Goal: Use online tool/utility: Utilize a website feature to perform a specific function

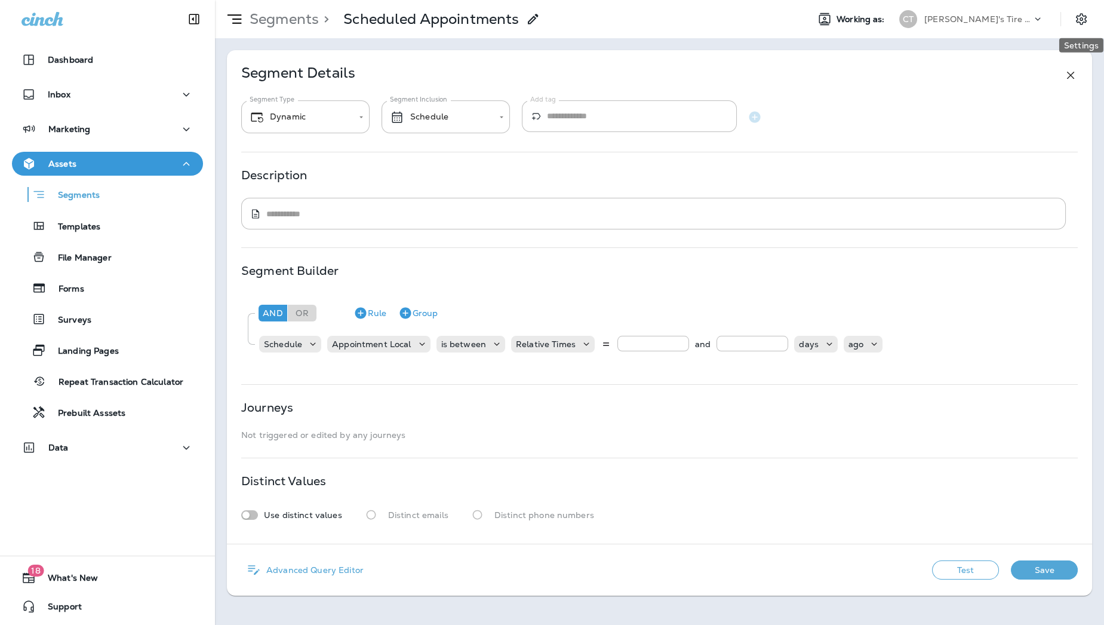
click at [1080, 17] on icon "Settings" at bounding box center [1081, 19] width 14 height 14
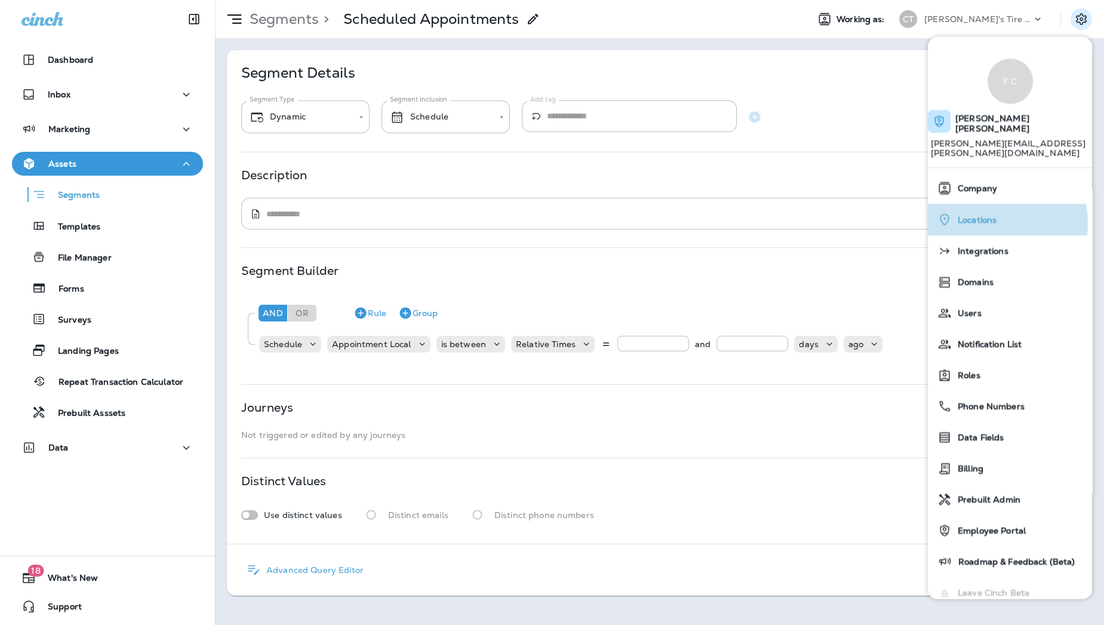
click at [984, 214] on span "Locations" at bounding box center [974, 219] width 45 height 10
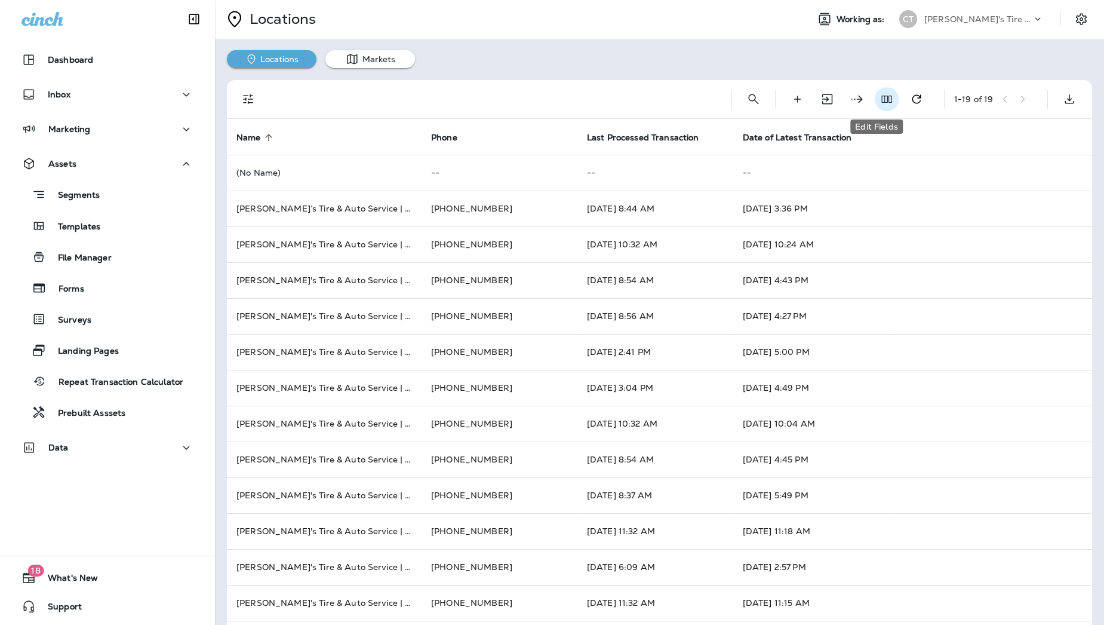
click at [883, 102] on button "Edit Fields" at bounding box center [887, 99] width 24 height 24
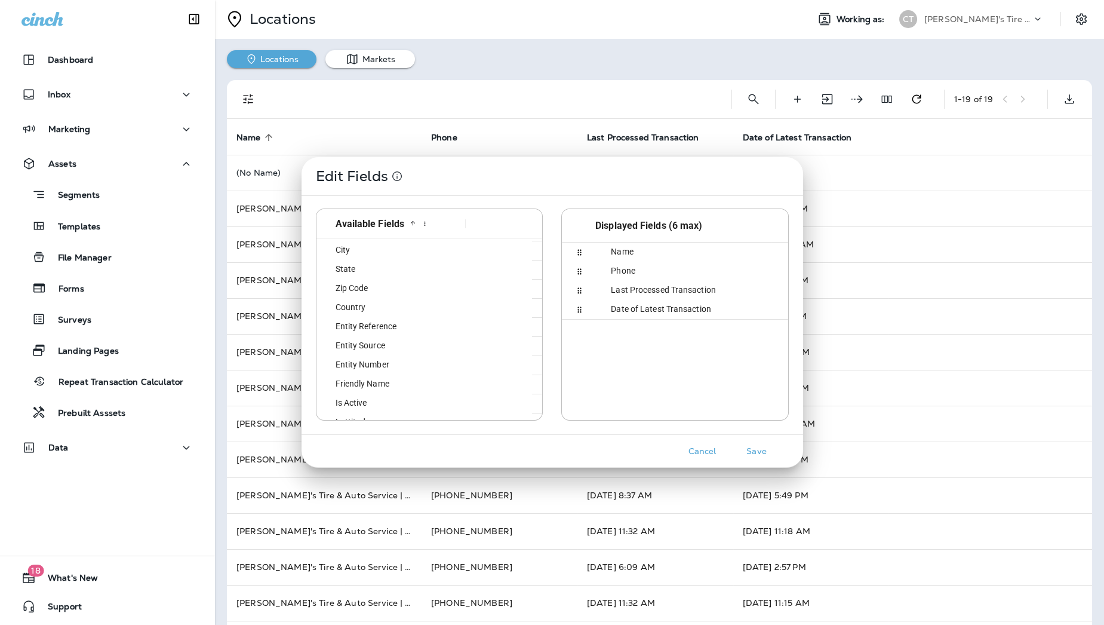
scroll to position [95, 0]
click at [399, 303] on div "Entity Reference" at bounding box center [390, 309] width 139 height 19
click at [764, 459] on button "Save" at bounding box center [757, 451] width 45 height 19
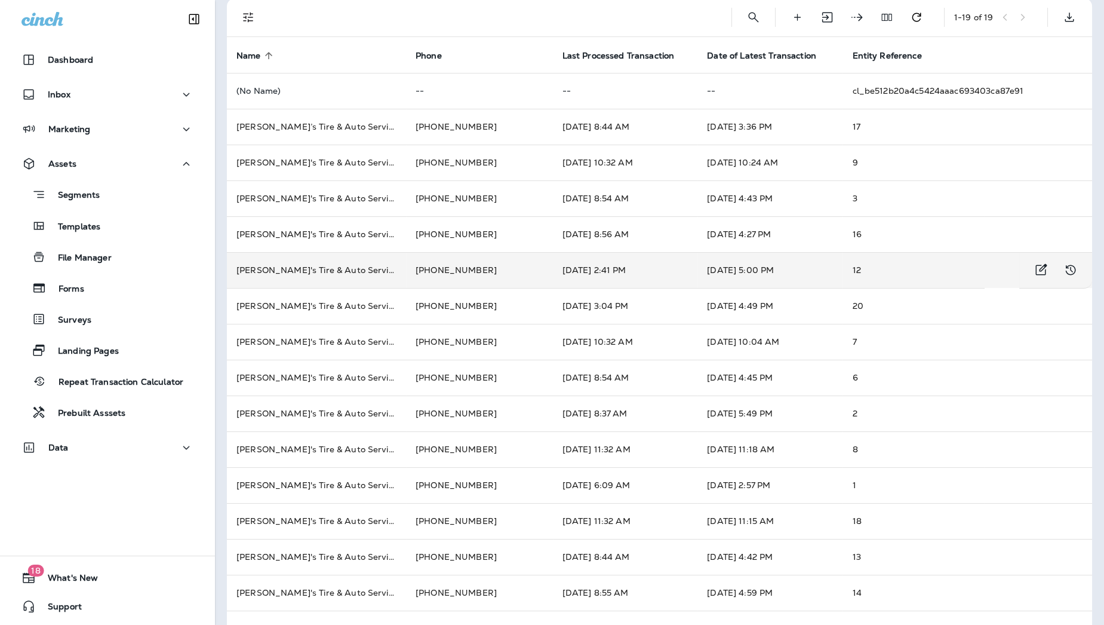
scroll to position [110, 0]
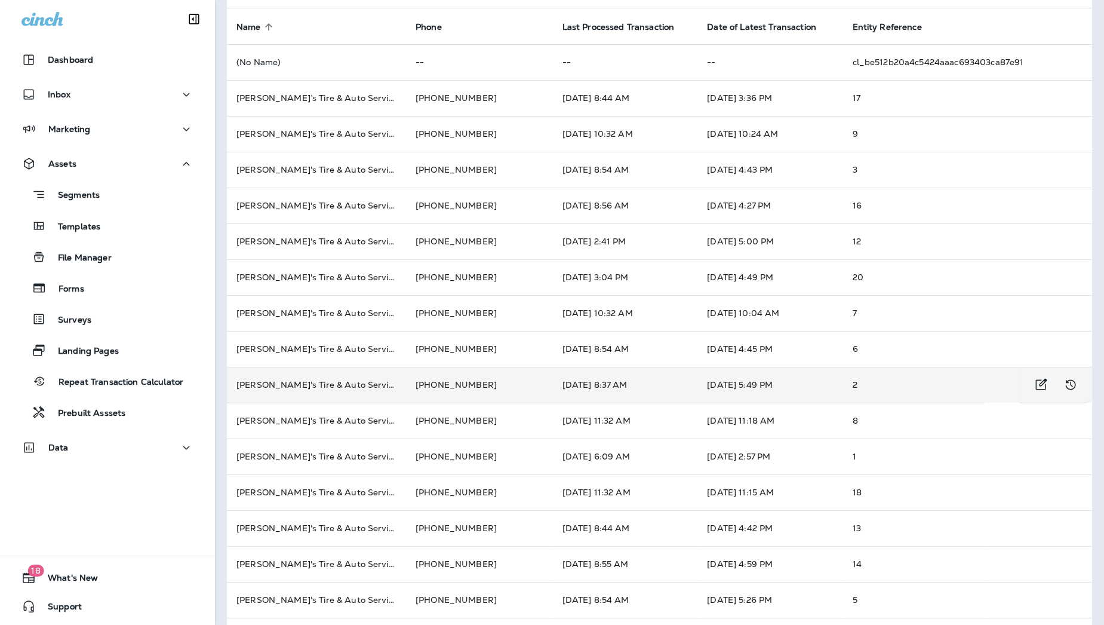
click at [373, 389] on td "[PERSON_NAME]'s Tire & Auto Service | [GEOGRAPHIC_DATA]" at bounding box center [316, 385] width 179 height 36
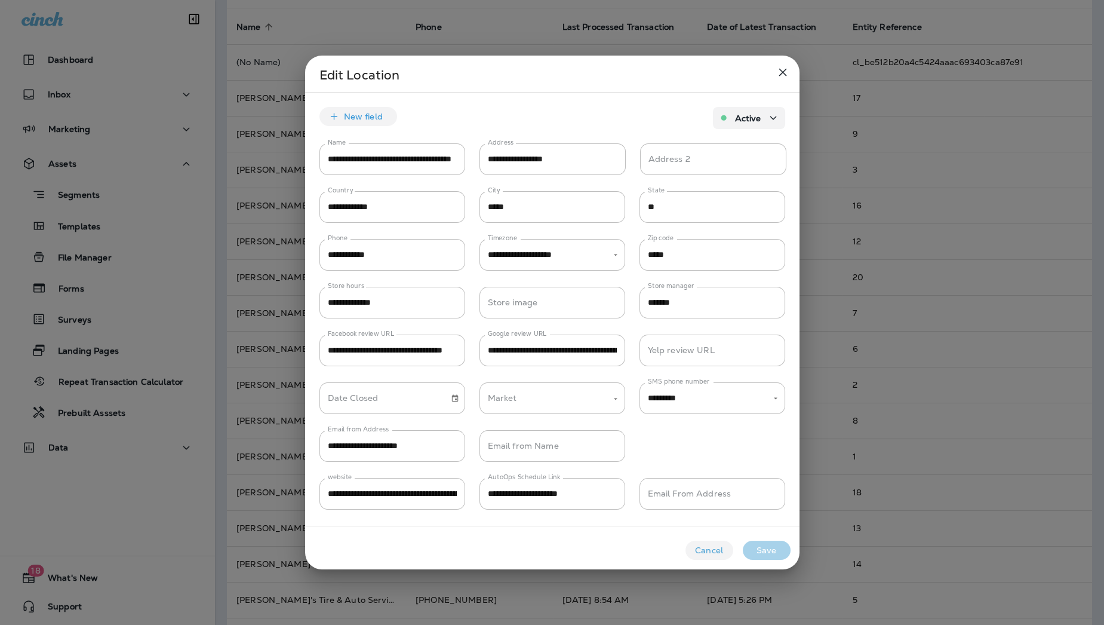
type input "*********"
click at [407, 168] on input "**********" at bounding box center [392, 159] width 146 height 32
click at [772, 72] on button "close" at bounding box center [783, 72] width 24 height 24
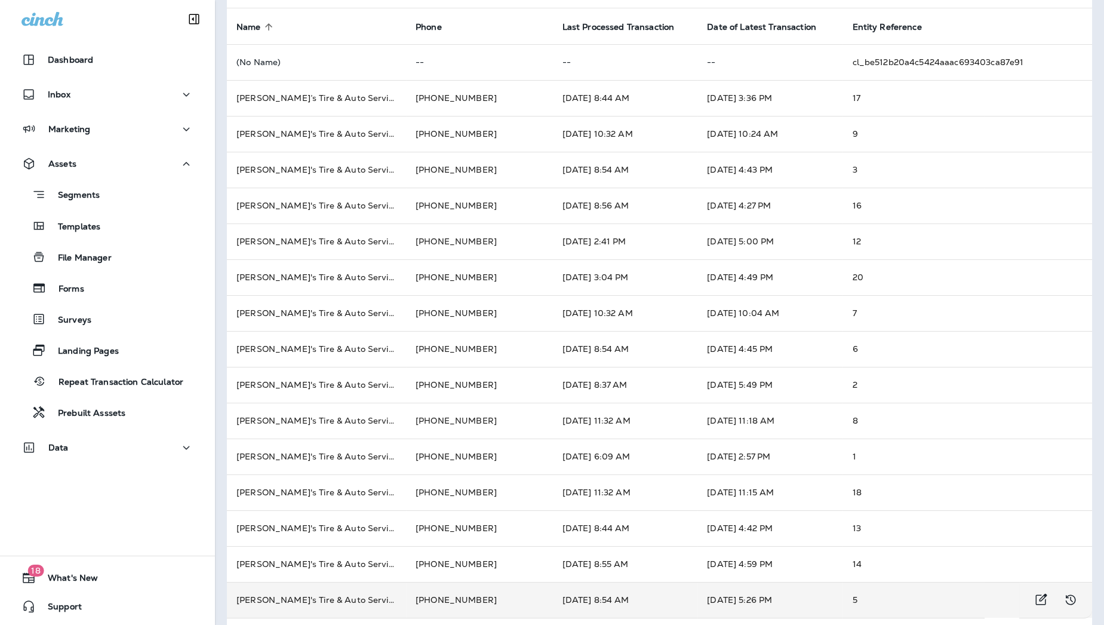
click at [292, 597] on td "[PERSON_NAME]'s Tire & Auto Service | [GEOGRAPHIC_DATA]" at bounding box center [316, 600] width 179 height 36
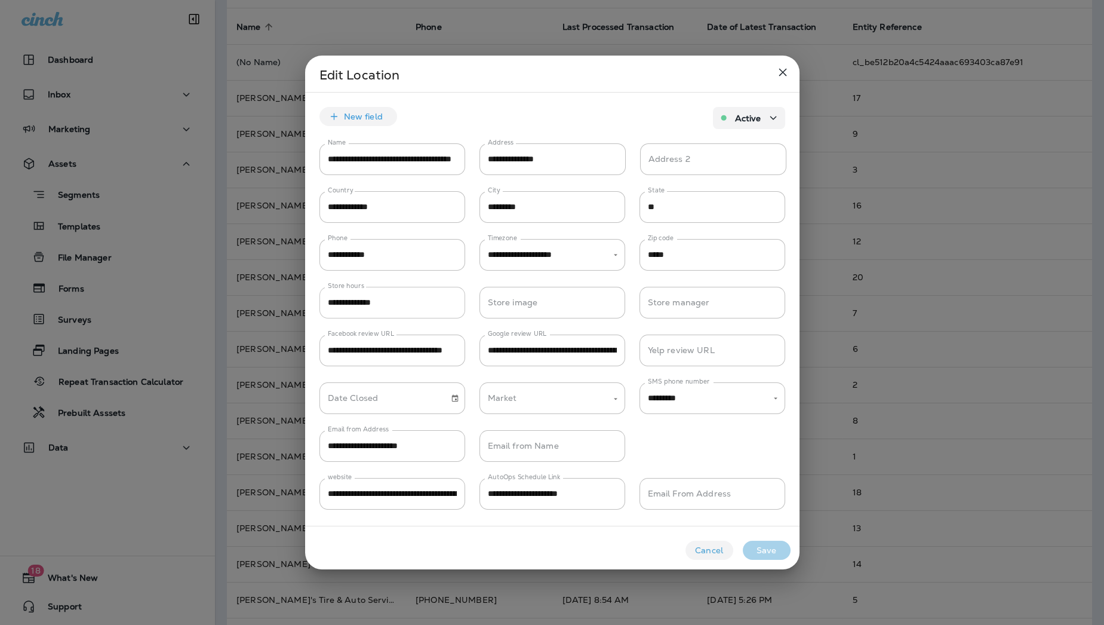
type input "*********"
click at [406, 164] on input "**********" at bounding box center [392, 159] width 146 height 32
click at [66, 44] on div at bounding box center [552, 312] width 1104 height 625
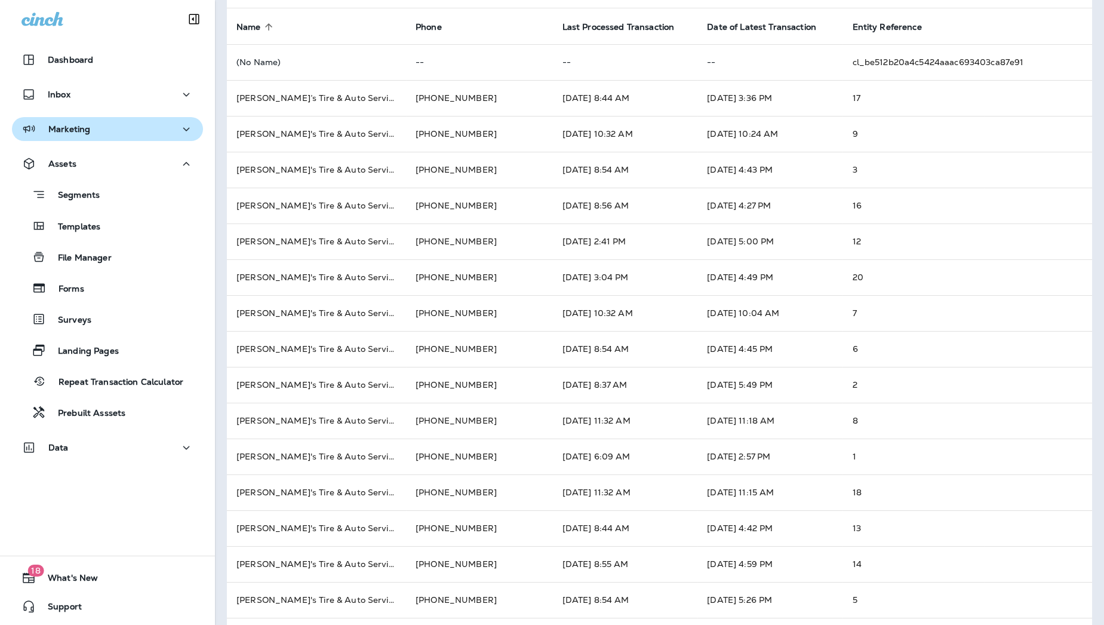
click at [105, 119] on button "Marketing" at bounding box center [107, 129] width 191 height 24
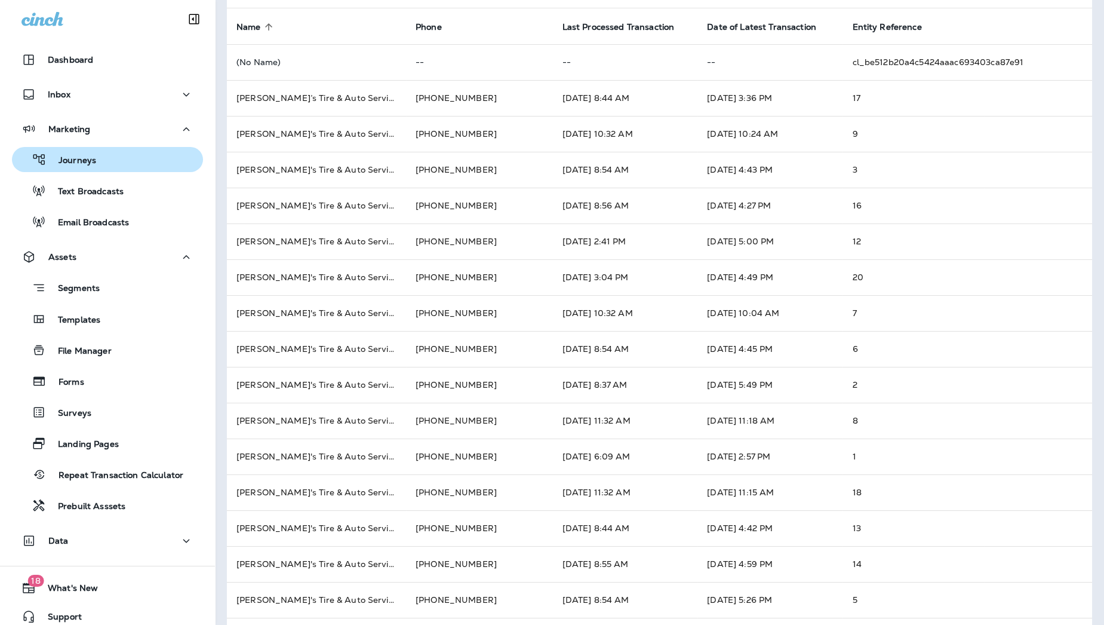
click at [88, 161] on p "Journeys" at bounding box center [72, 160] width 50 height 11
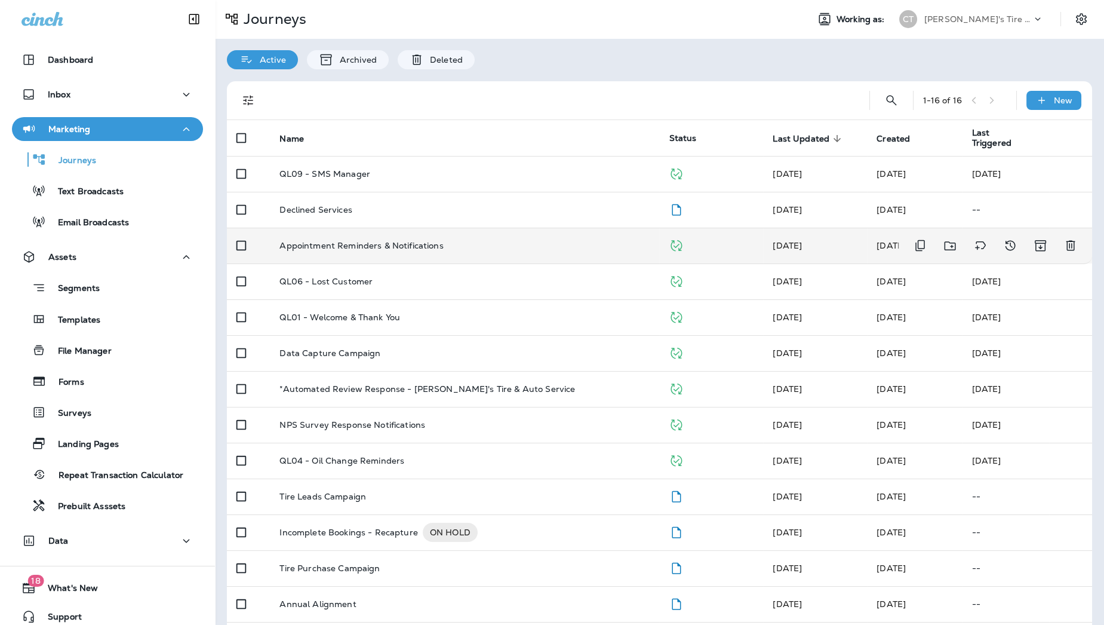
click at [559, 252] on td "Appointment Reminders & Notifications" at bounding box center [464, 246] width 389 height 36
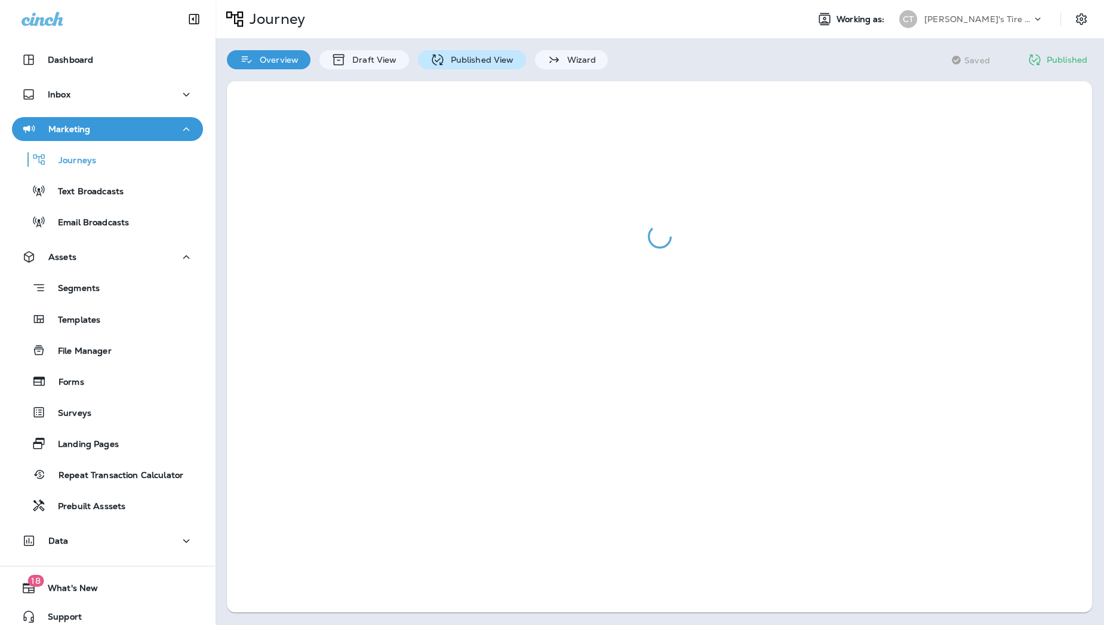
click at [495, 59] on p "Published View" at bounding box center [479, 60] width 69 height 10
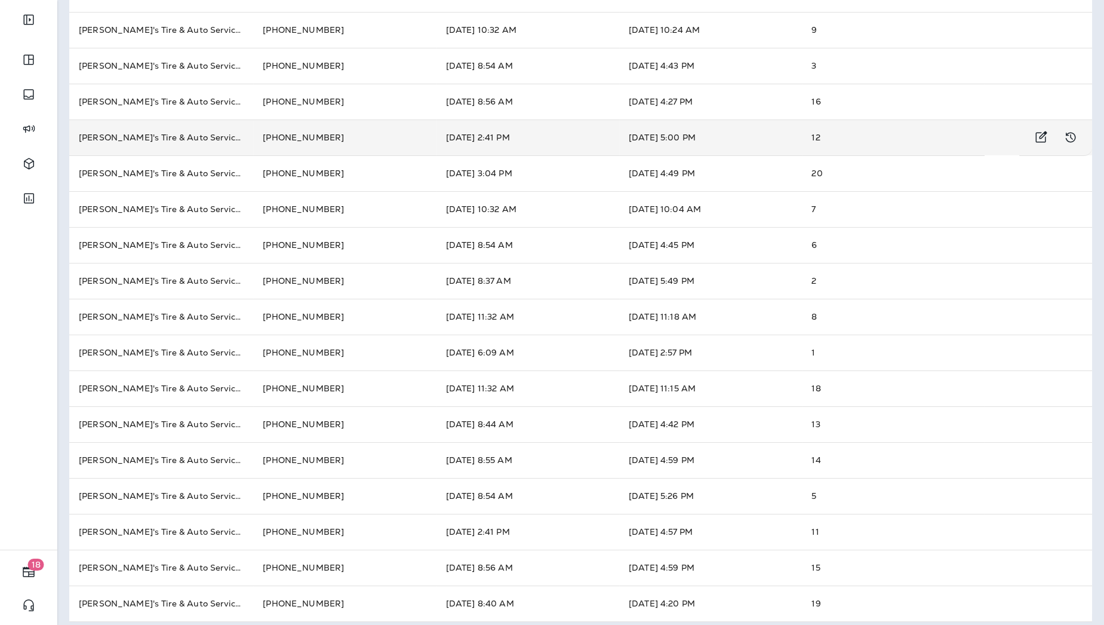
scroll to position [222, 0]
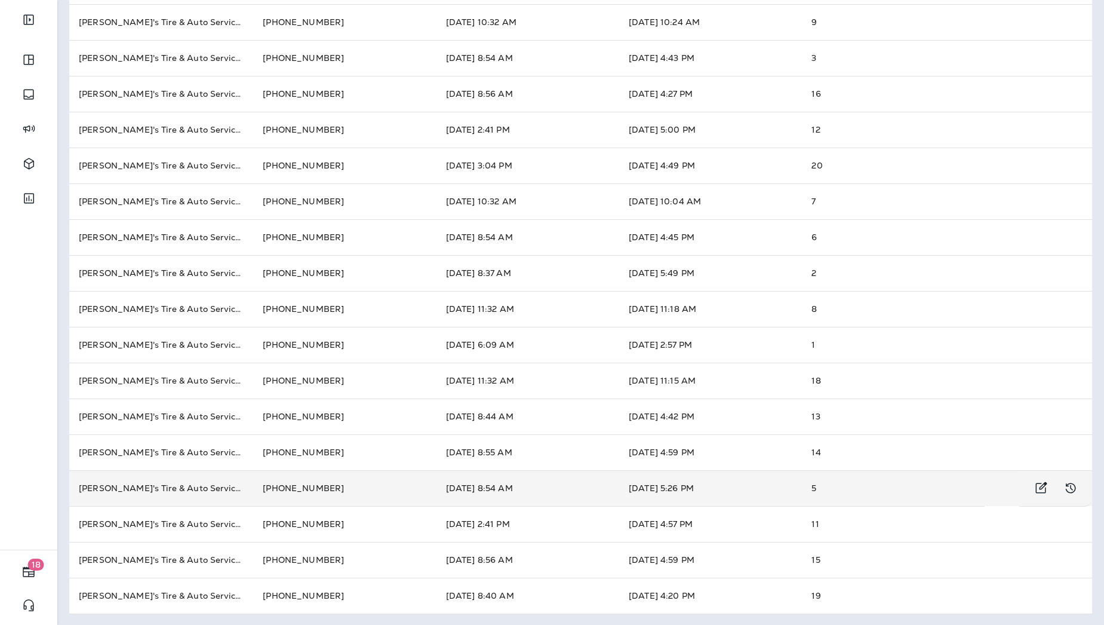
click at [164, 500] on td "[PERSON_NAME]'s Tire & Auto Service | [GEOGRAPHIC_DATA]" at bounding box center [161, 488] width 184 height 36
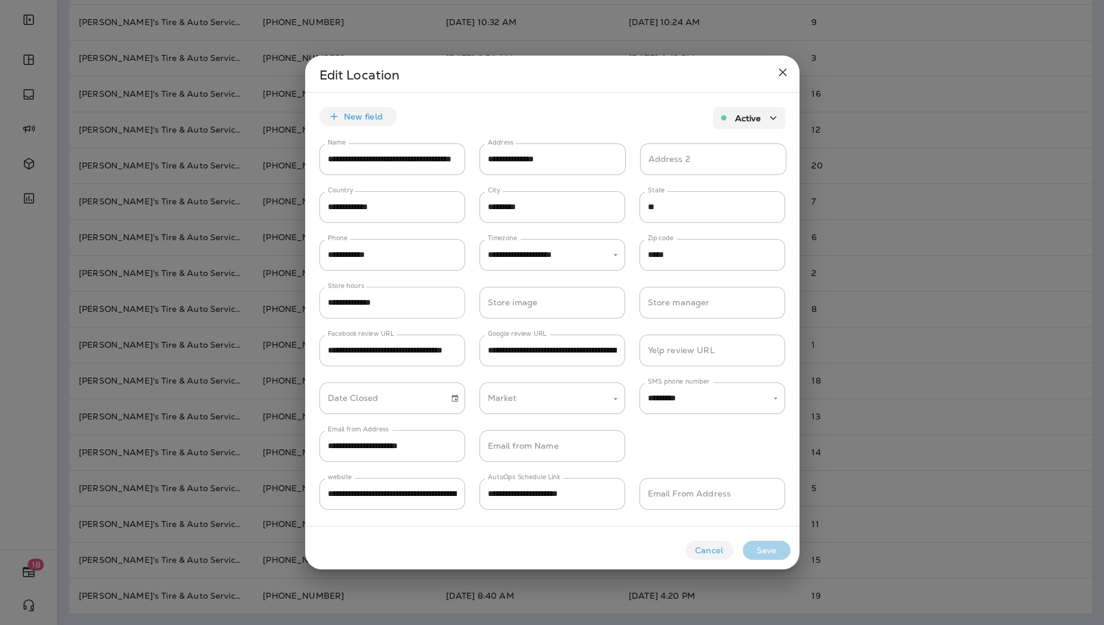
type input "*********"
click at [444, 156] on input "**********" at bounding box center [392, 159] width 146 height 32
click at [72, 37] on div at bounding box center [552, 312] width 1104 height 625
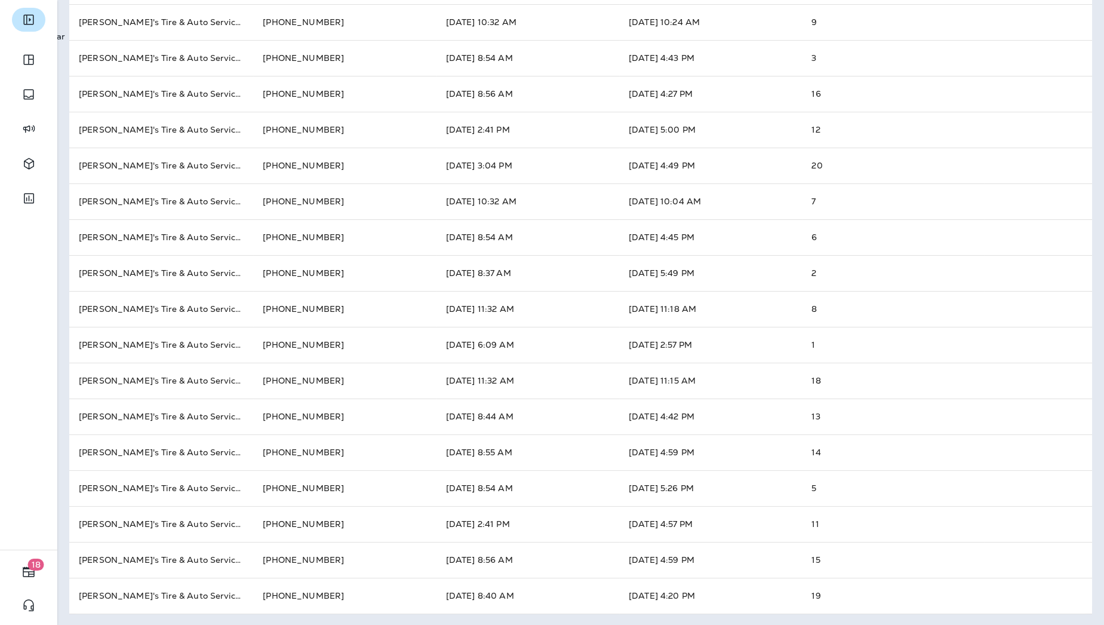
click at [22, 21] on icon "Expand Sidebar" at bounding box center [28, 20] width 14 height 14
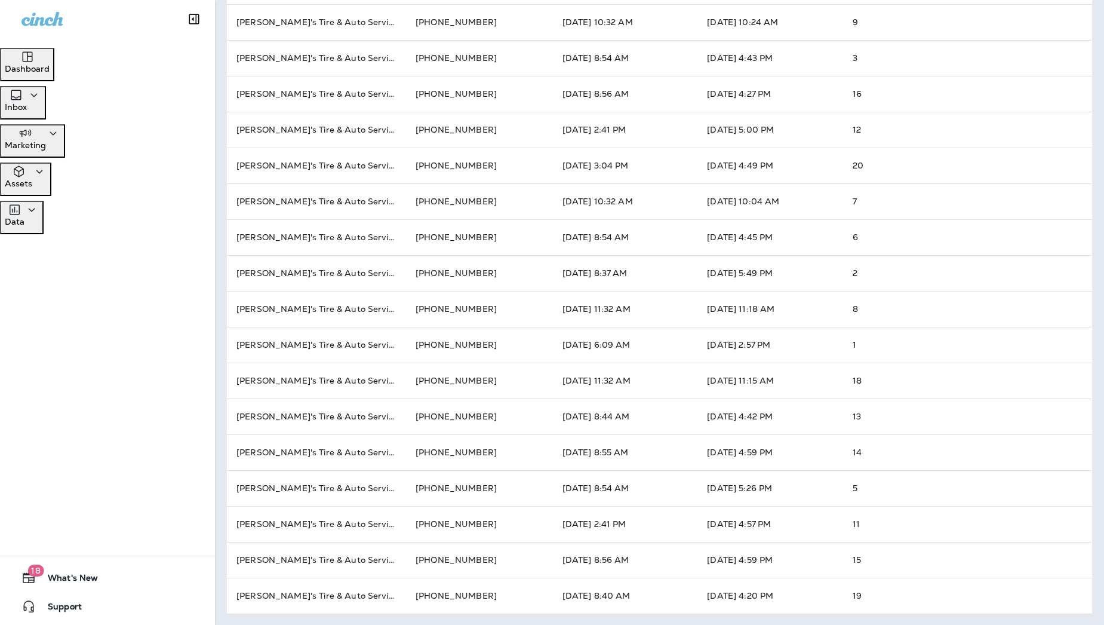
click at [47, 168] on div "Assets" at bounding box center [26, 179] width 42 height 30
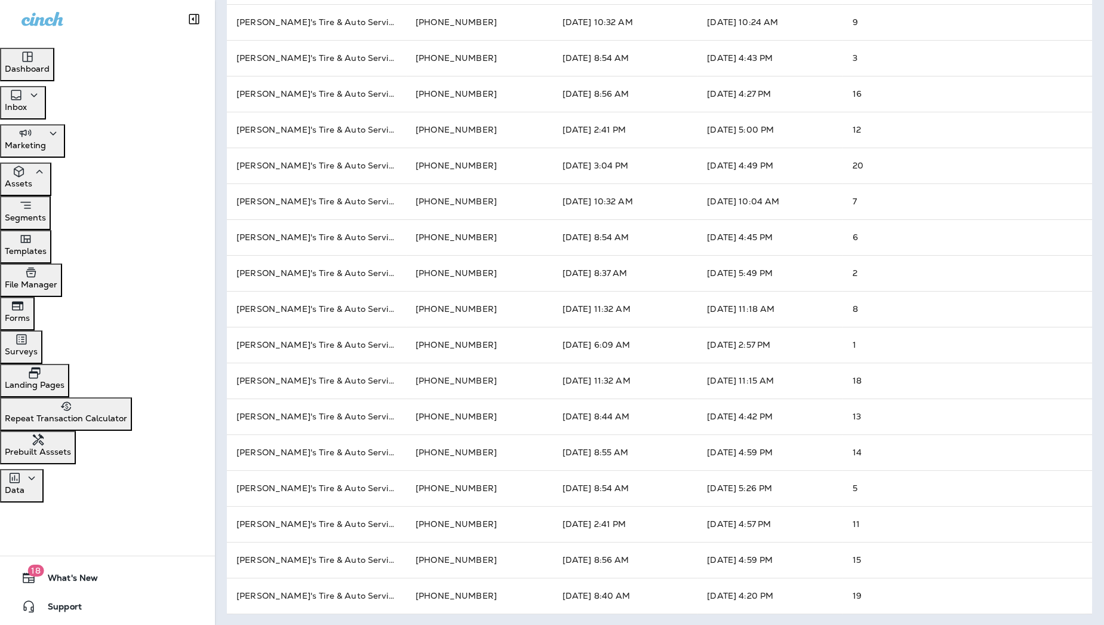
click at [132, 397] on button "Repeat Transaction Calculator" at bounding box center [66, 413] width 132 height 33
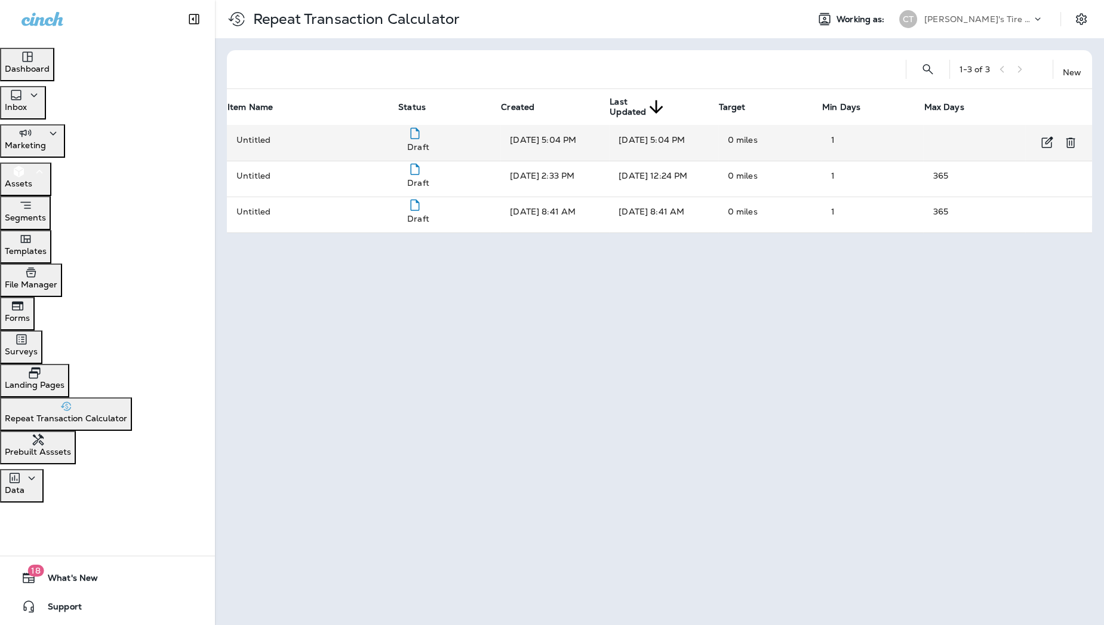
click at [354, 143] on div "Untitled" at bounding box center [312, 140] width 152 height 12
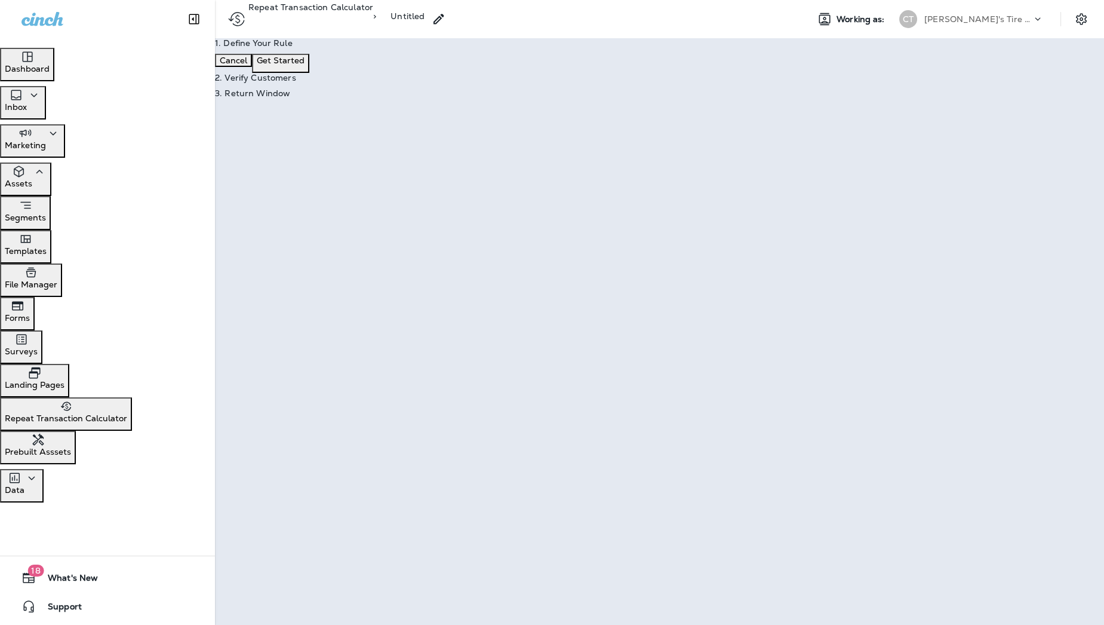
click at [305, 65] on p "Get Started" at bounding box center [281, 61] width 48 height 10
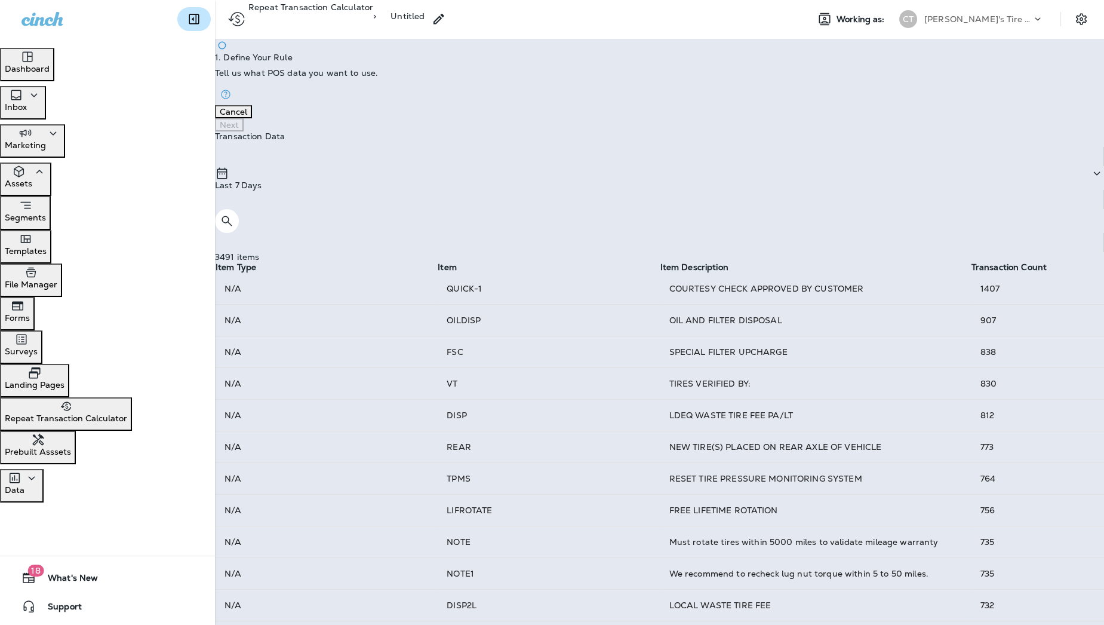
click at [189, 19] on icon "Collapse Sidebar" at bounding box center [194, 19] width 10 height 10
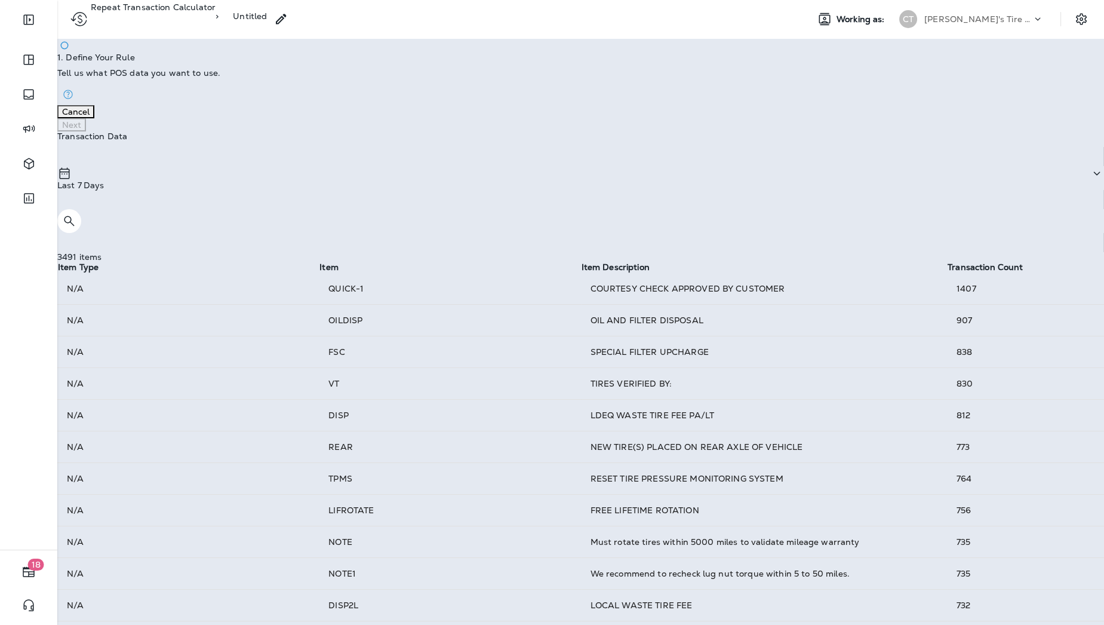
click at [76, 214] on icon "Search" at bounding box center [69, 221] width 14 height 14
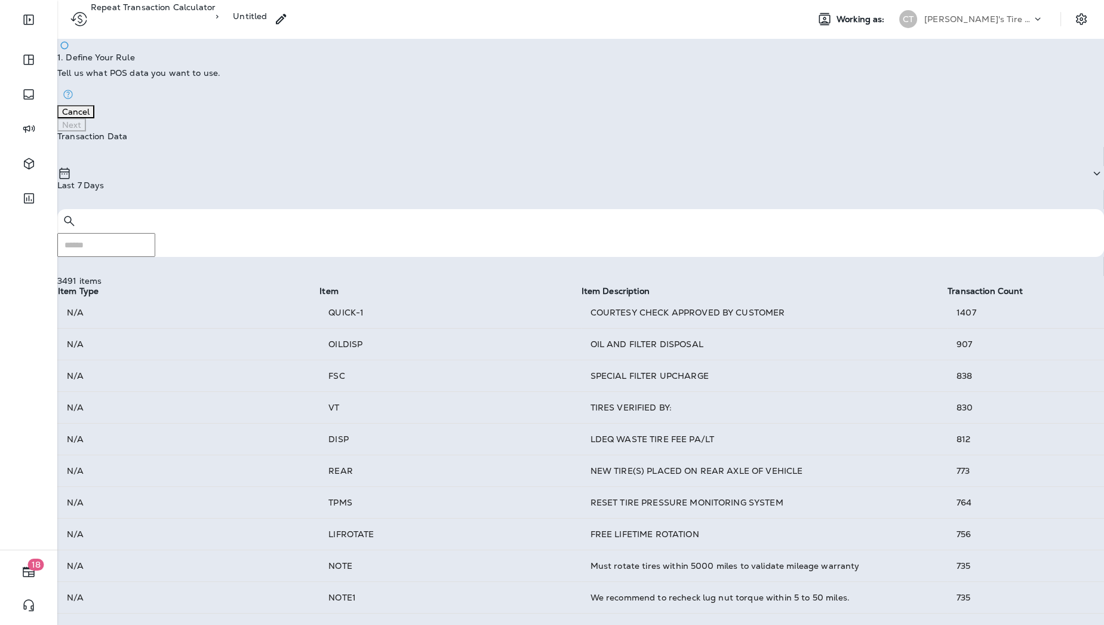
click at [155, 233] on input "text" at bounding box center [106, 245] width 98 height 24
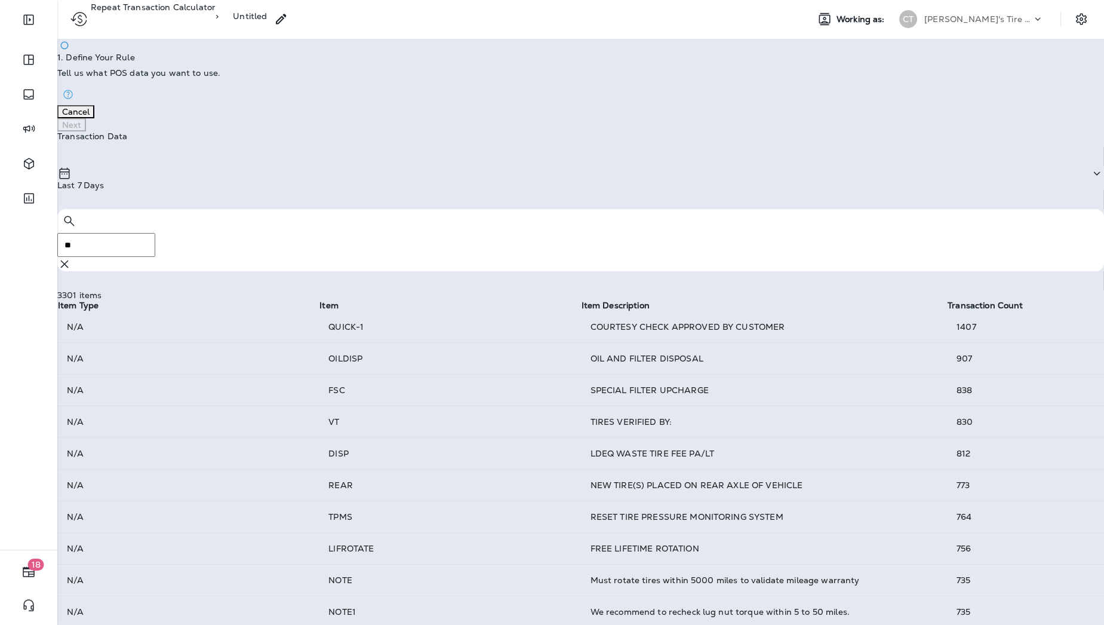
type input "*"
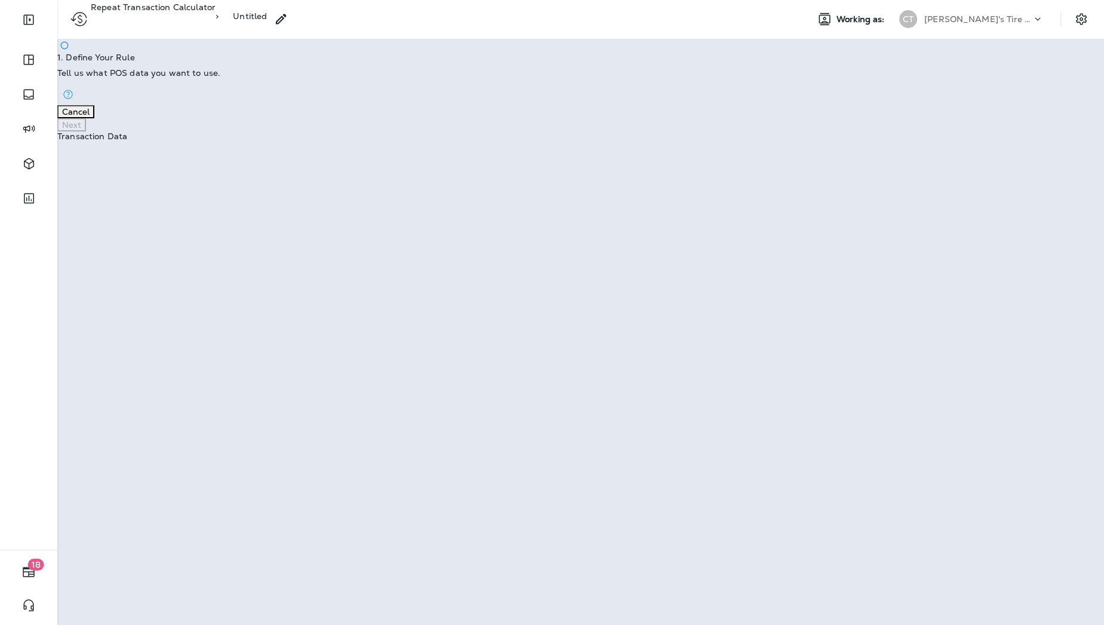
type input "*"
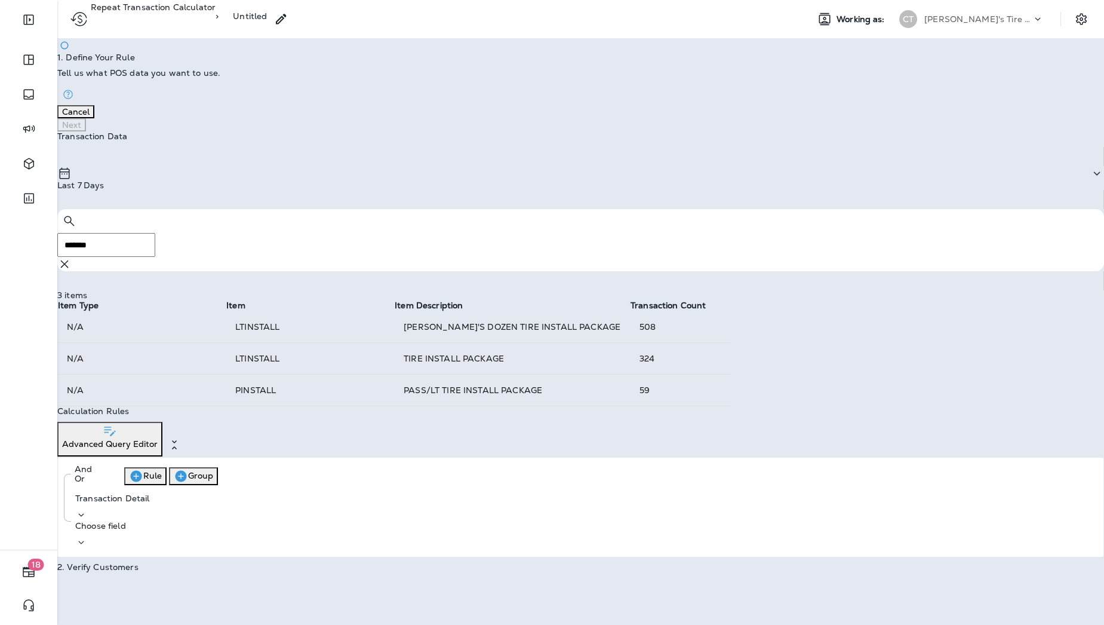
type input "*******"
drag, startPoint x: 770, startPoint y: 179, endPoint x: 564, endPoint y: 185, distance: 205.5
click at [564, 311] on tr "N/A LTINSTALL [PERSON_NAME]'S DOZEN TIRE INSTALL PACKAGE 508" at bounding box center [394, 327] width 674 height 32
click at [630, 342] on td "TIRE INSTALL PACKAGE" at bounding box center [512, 358] width 236 height 32
drag, startPoint x: 696, startPoint y: 214, endPoint x: 578, endPoint y: 195, distance: 119.2
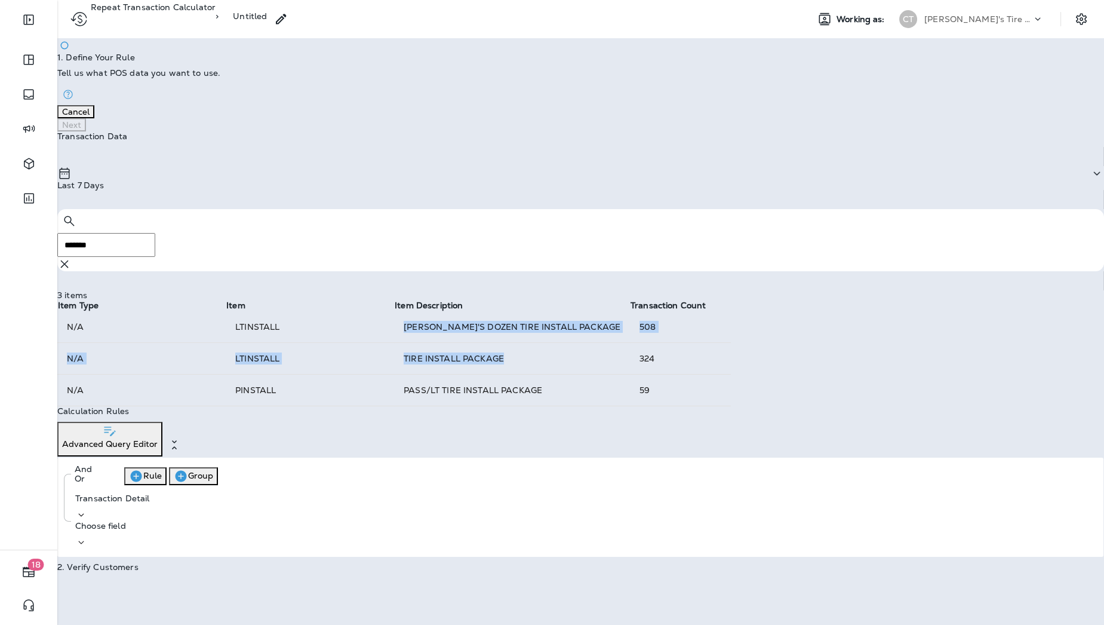
click at [578, 311] on tbody "N/A LTINSTALL [PERSON_NAME]'S DOZEN TIRE INSTALL PACKAGE 508 N/A LTINSTALL TIRE…" at bounding box center [394, 358] width 674 height 95
click at [602, 342] on td "TIRE INSTALL PACKAGE" at bounding box center [512, 358] width 236 height 32
drag, startPoint x: 574, startPoint y: 157, endPoint x: 663, endPoint y: 146, distance: 90.3
click at [663, 300] on tr "Item Type Item Item Description Transaction Count" at bounding box center [394, 305] width 674 height 11
click at [332, 311] on td "LTINSTALL" at bounding box center [310, 327] width 168 height 32
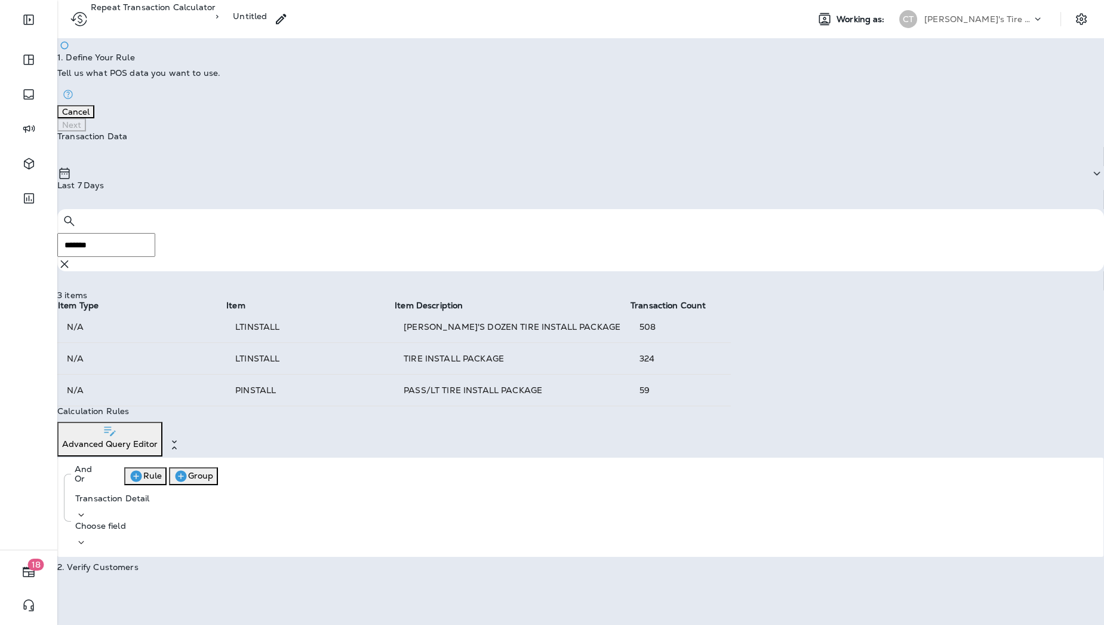
click at [343, 342] on td "LTINSTALL" at bounding box center [310, 358] width 168 height 32
drag, startPoint x: 327, startPoint y: 217, endPoint x: 386, endPoint y: 213, distance: 58.7
click at [386, 342] on td "LTINSTALL" at bounding box center [310, 358] width 168 height 32
click at [646, 351] on div "Item Type Item Item Description Transaction Count N/A LTINSTALL CHARLEY'S DOZEN…" at bounding box center [580, 353] width 1047 height 106
click at [578, 383] on div "Transaction Data Last 7 Days ​ ******* ​ ​ 3 items Item Type Item Item Descript…" at bounding box center [580, 346] width 1047 height 431
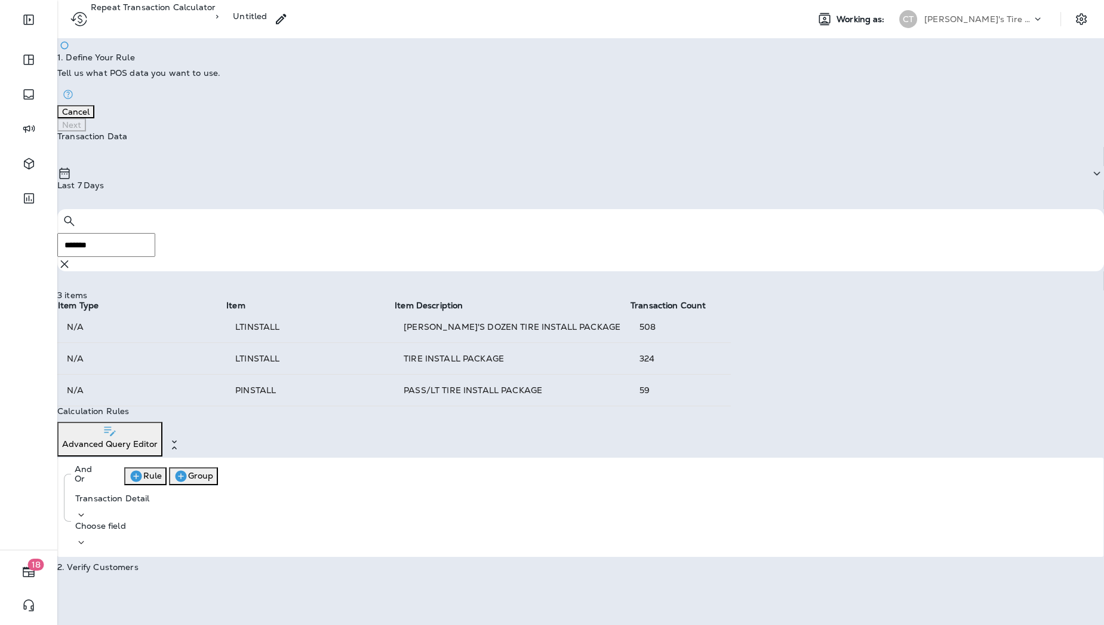
click at [629, 373] on div "Item Type Item Item Description Transaction Count N/A LTINSTALL CHARLEY'S DOZEN…" at bounding box center [580, 353] width 1047 height 106
